Goal: Task Accomplishment & Management: Manage account settings

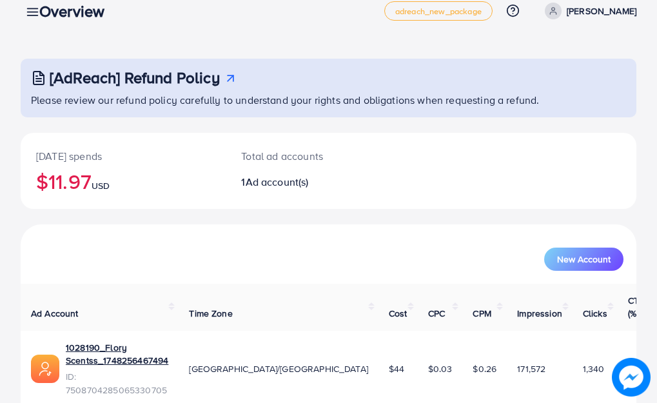
scroll to position [19, 0]
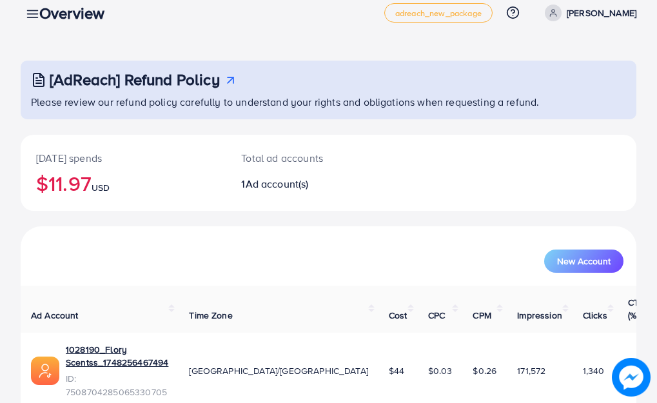
click at [36, 17] on div "Overview" at bounding box center [77, 13] width 96 height 19
click at [34, 11] on div "Overview" at bounding box center [77, 13] width 96 height 19
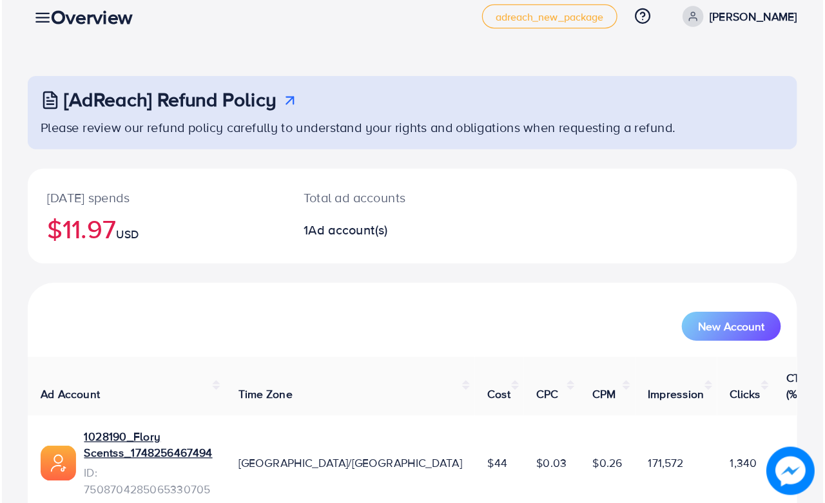
scroll to position [0, 0]
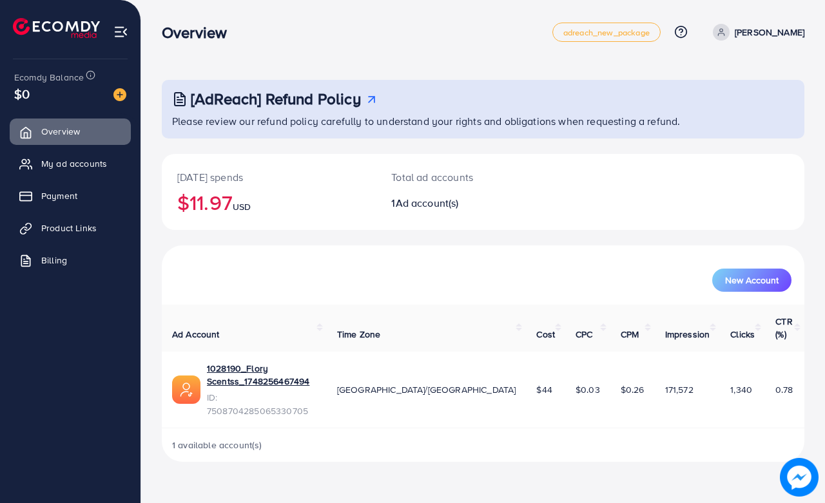
drag, startPoint x: 519, startPoint y: 5, endPoint x: 488, endPoint y: 66, distance: 69.2
click at [488, 66] on div "[AdReach] Refund Policy Please review our refund policy carefully to understand…" at bounding box center [483, 241] width 684 height 483
click at [78, 169] on span "My ad accounts" at bounding box center [77, 163] width 66 height 13
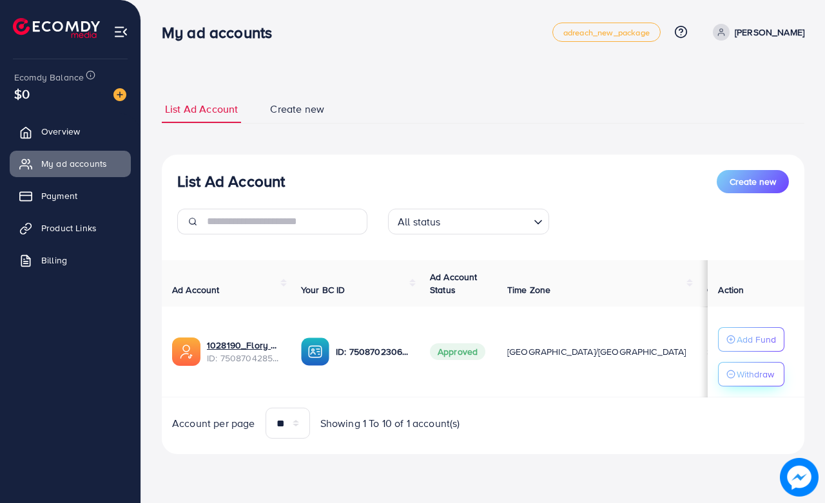
click at [659, 367] on p "Withdraw" at bounding box center [755, 374] width 37 height 15
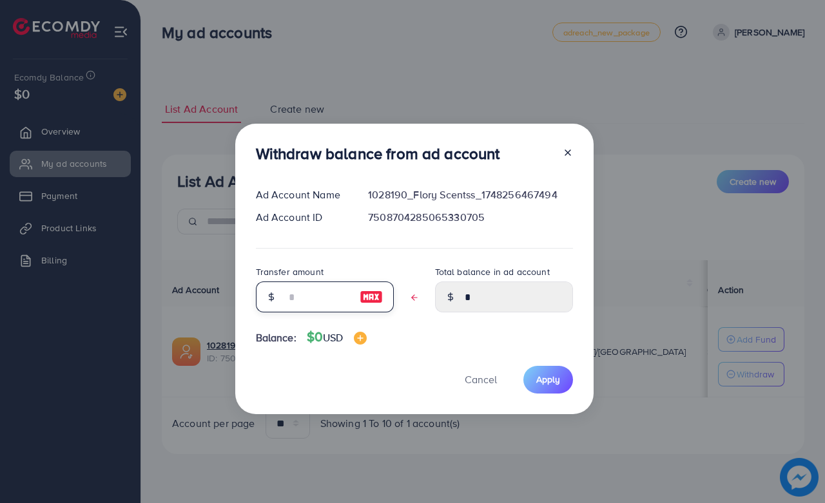
click at [330, 298] on input "text" at bounding box center [317, 297] width 64 height 31
type input "*"
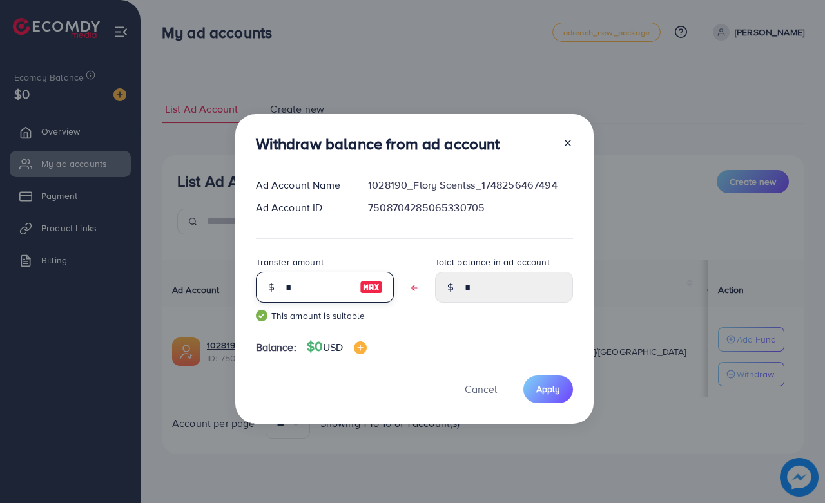
type input "****"
type input "*"
click at [555, 394] on span "Apply" at bounding box center [548, 389] width 24 height 13
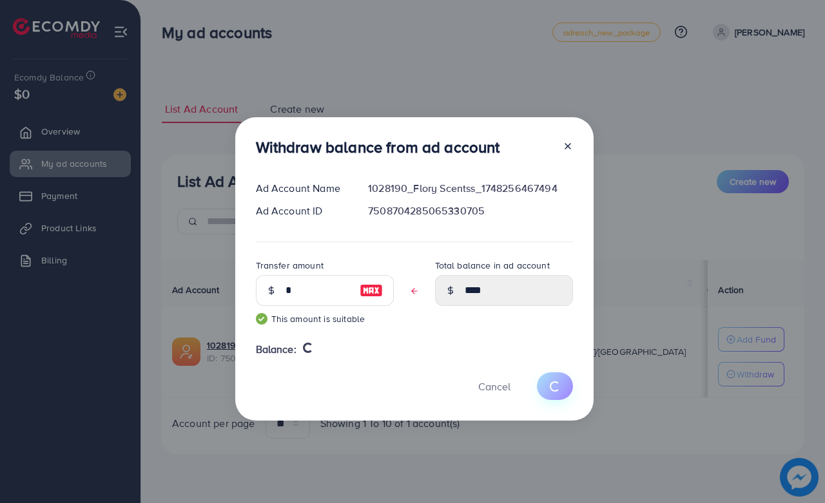
type input "*"
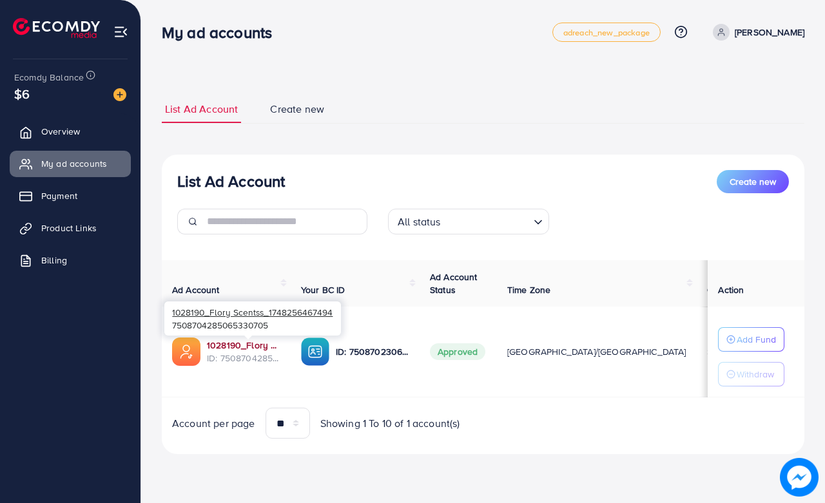
click at [248, 349] on link "1028190_Flory Scentss_1748256467494" at bounding box center [243, 345] width 73 height 13
click at [262, 348] on link "1028190_Flory Scentss_1748256467494" at bounding box center [243, 345] width 73 height 13
